Goal: Find contact information

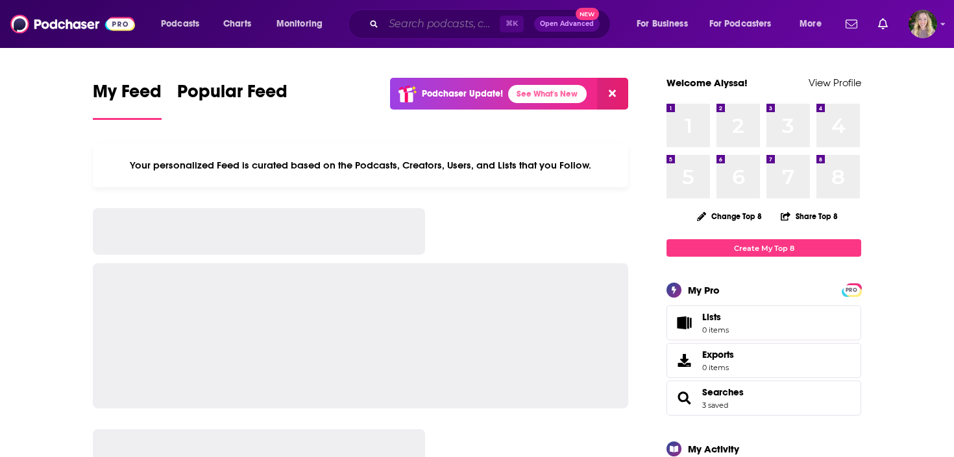
click at [398, 20] on input "Search podcasts, credits, & more..." at bounding box center [441, 24] width 116 height 21
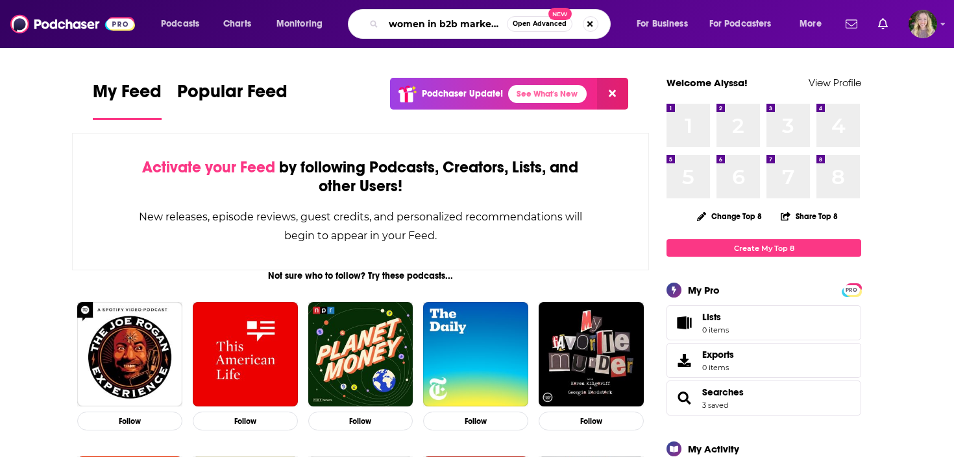
scroll to position [0, 8]
type input "women in b2b marketing"
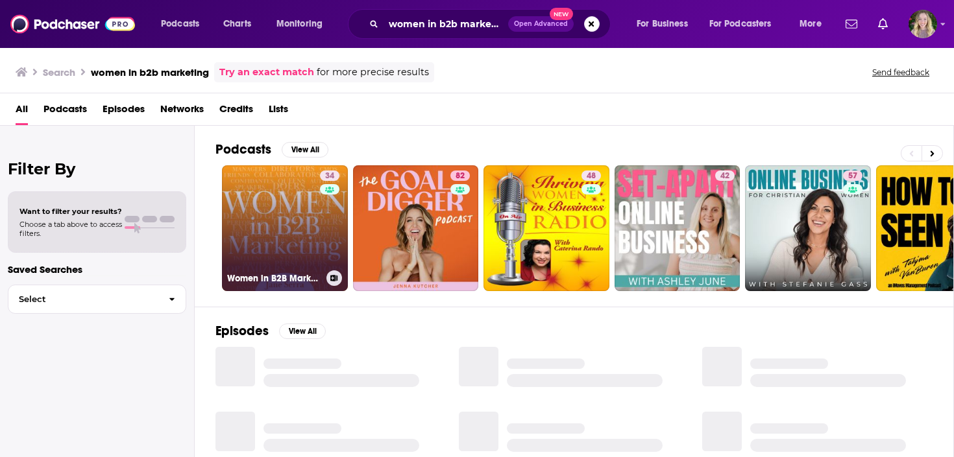
click at [295, 226] on link "34 Women in B2B Marketing" at bounding box center [285, 228] width 126 height 126
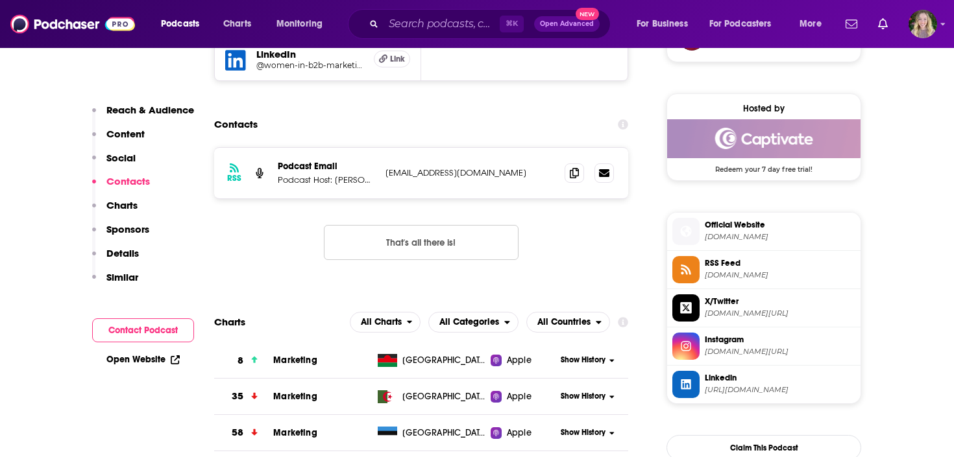
scroll to position [1011, 0]
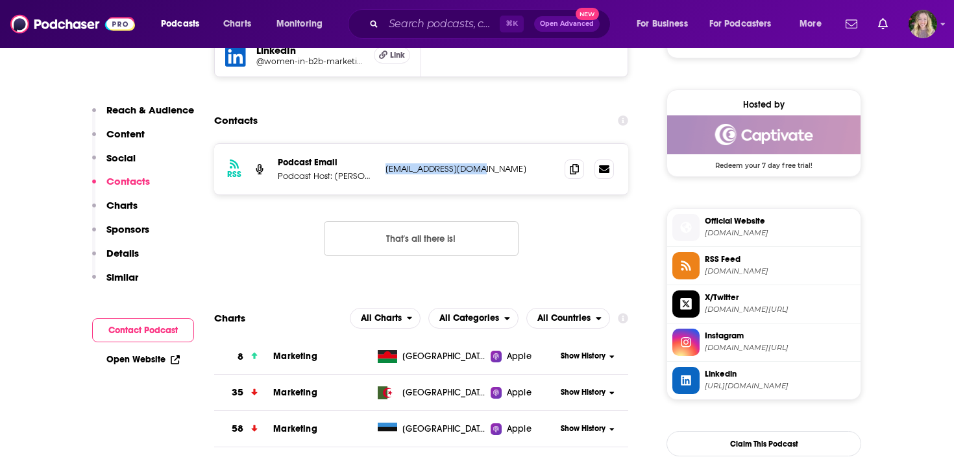
drag, startPoint x: 488, startPoint y: 168, endPoint x: 382, endPoint y: 170, distance: 105.8
click at [382, 170] on div "RSS Podcast Email Podcast Host: [PERSON_NAME], 15+ years in B2B marketing acros…" at bounding box center [421, 169] width 414 height 51
copy p "[EMAIL_ADDRESS][DOMAIN_NAME]"
